Goal: Task Accomplishment & Management: Manage account settings

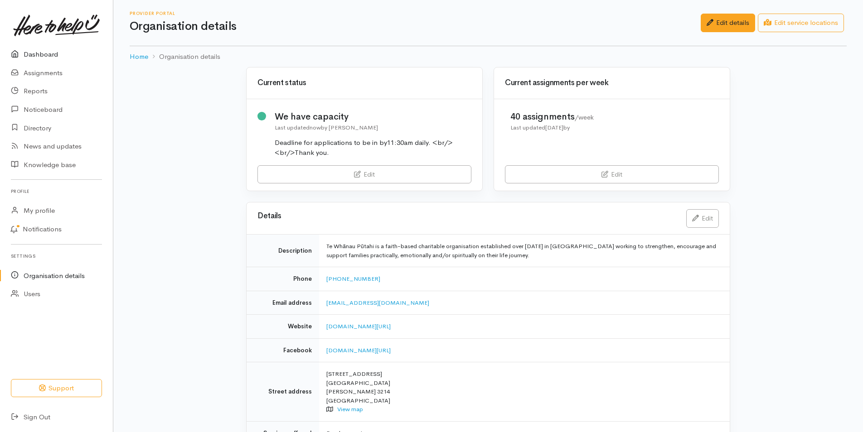
click at [44, 54] on link "Dashboard" at bounding box center [56, 54] width 113 height 19
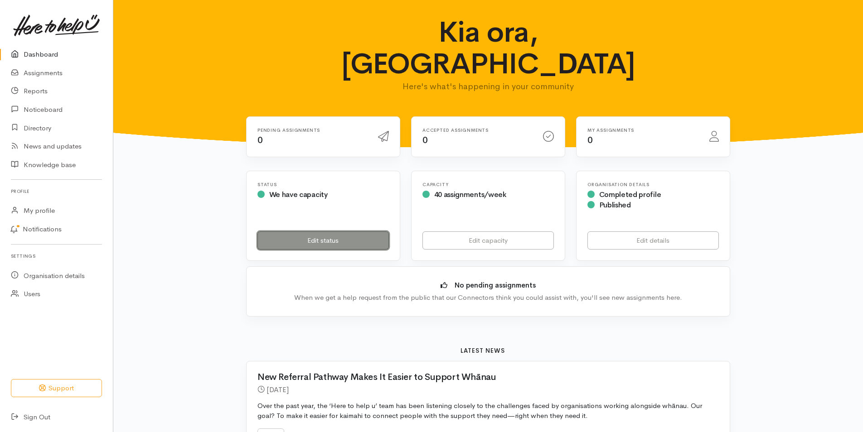
click at [315, 232] on link "Edit status" at bounding box center [322, 241] width 131 height 19
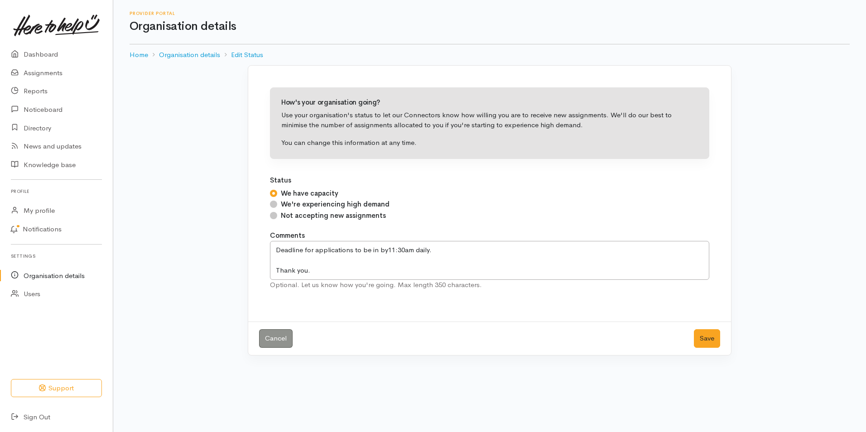
click at [275, 216] on input "Not accepting new assignments" at bounding box center [273, 215] width 7 height 7
radio input "true"
click at [705, 338] on button "Save" at bounding box center [707, 338] width 26 height 19
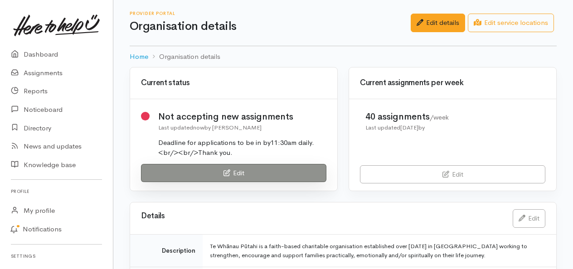
click at [244, 174] on link "Edit" at bounding box center [233, 173] width 185 height 19
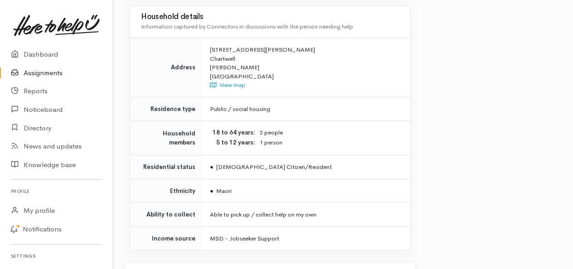
scroll to position [981, 0]
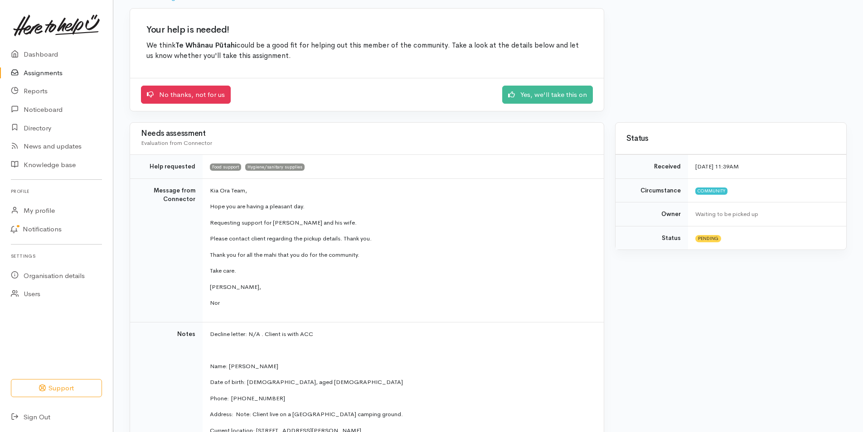
scroll to position [53, 0]
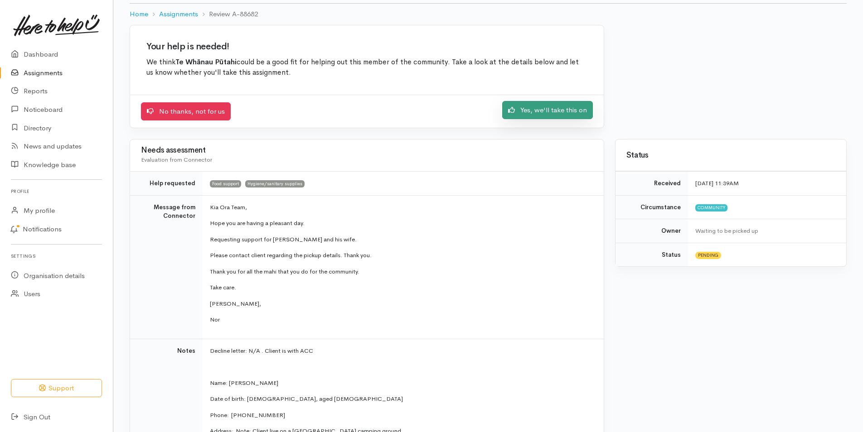
click at [569, 112] on link "Yes, we'll take this on" at bounding box center [547, 110] width 91 height 19
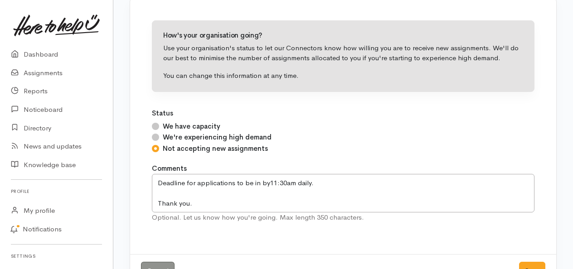
scroll to position [68, 0]
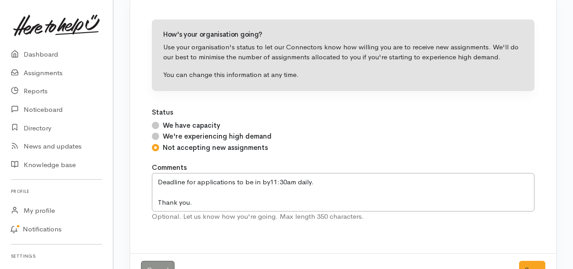
click at [157, 126] on input "We have capacity" at bounding box center [155, 125] width 7 height 7
radio input "true"
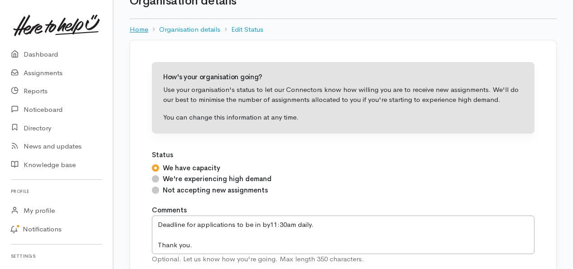
scroll to position [45, 0]
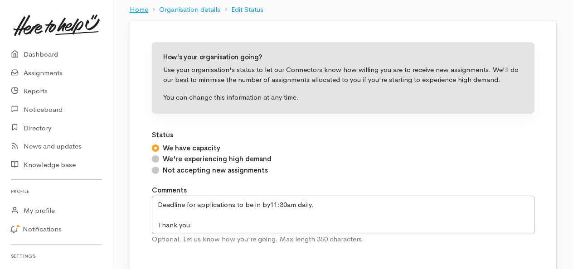
click at [138, 10] on link "Home" at bounding box center [139, 10] width 19 height 10
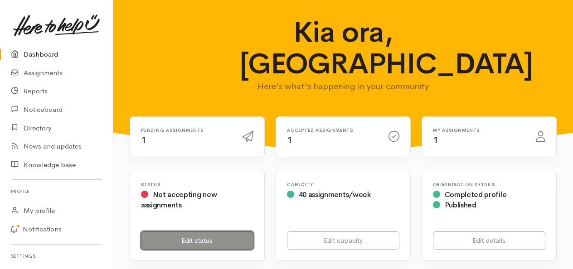
click at [189, 238] on link "Edit status" at bounding box center [197, 241] width 112 height 19
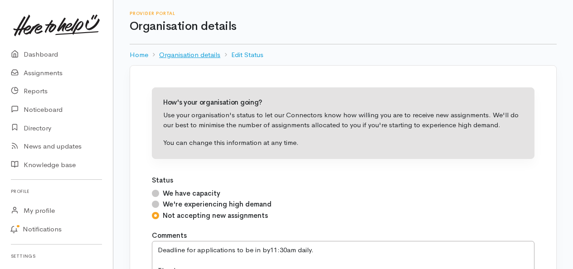
click at [189, 57] on link "Organisation details" at bounding box center [189, 55] width 61 height 10
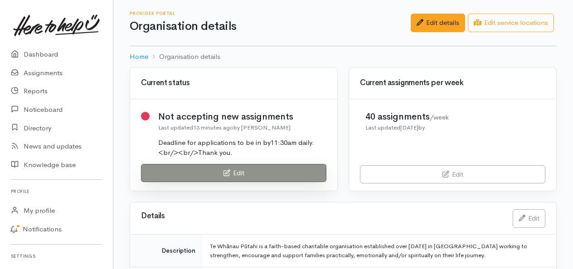
click at [227, 169] on icon at bounding box center [226, 172] width 7 height 7
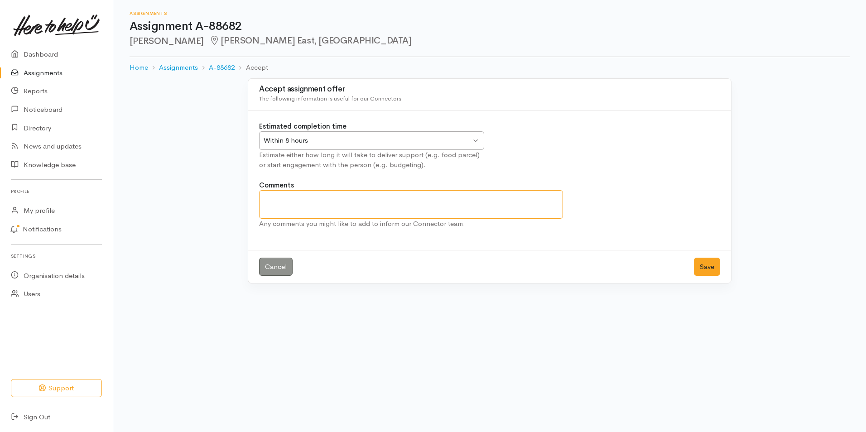
click at [367, 208] on textarea "Comments" at bounding box center [411, 204] width 304 height 29
type textarea "H"
type textarea "I have let the client know that his parcel will be ready for pick up tomorrow, …"
click at [707, 271] on button "Save" at bounding box center [707, 267] width 26 height 19
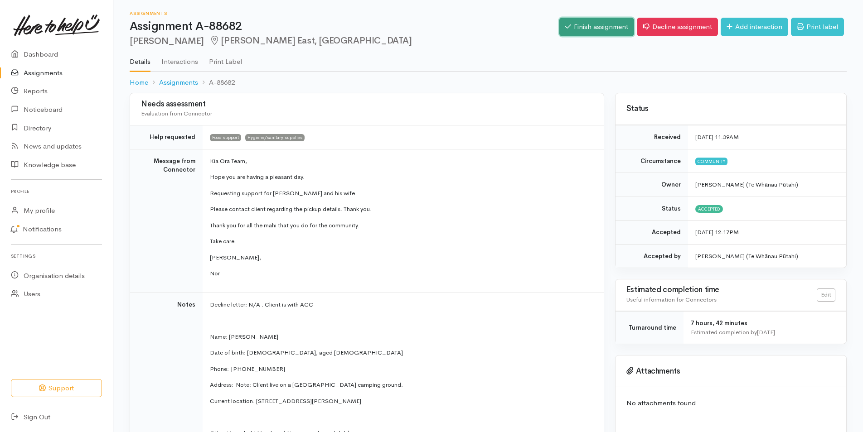
click at [587, 27] on link "Finish assignment" at bounding box center [596, 27] width 75 height 19
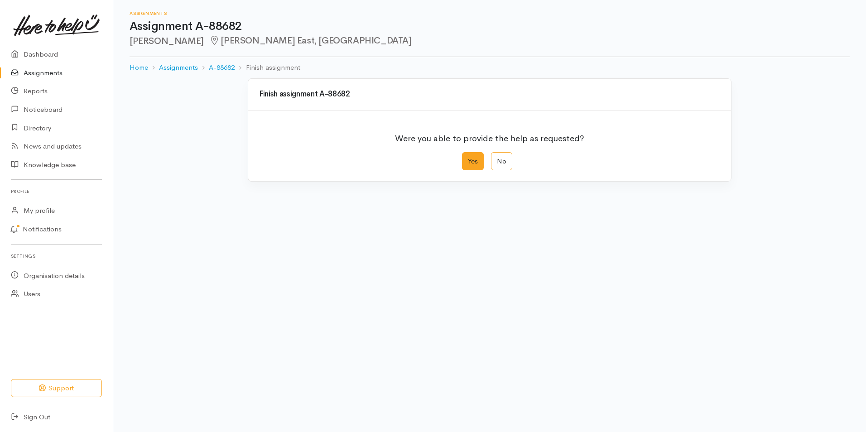
click at [474, 162] on label "Yes" at bounding box center [473, 161] width 22 height 19
click at [468, 158] on input "Yes" at bounding box center [465, 155] width 6 height 6
radio input "true"
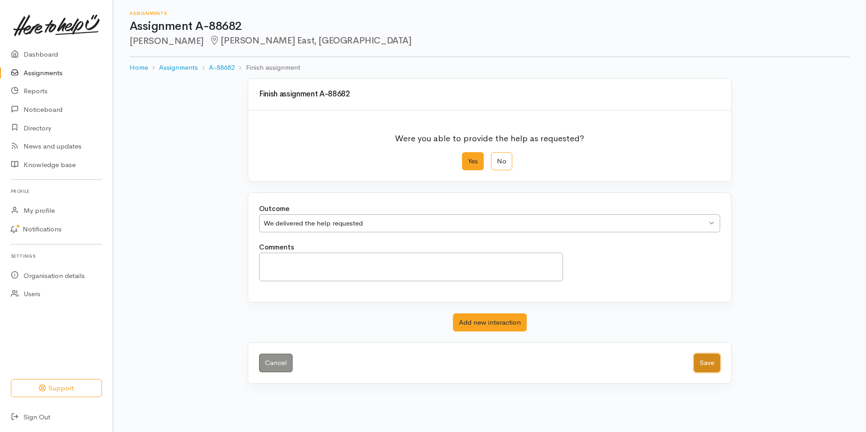
click at [707, 368] on button "Save" at bounding box center [707, 363] width 26 height 19
